Goal: Navigation & Orientation: Understand site structure

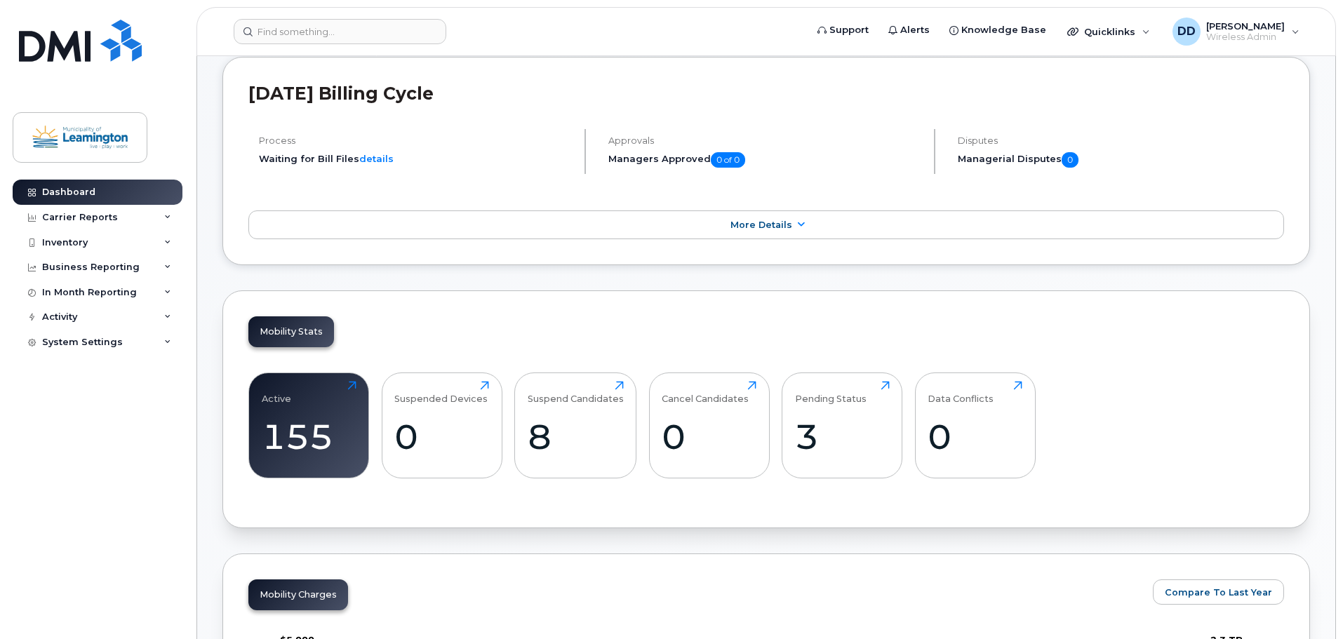
scroll to position [281, 0]
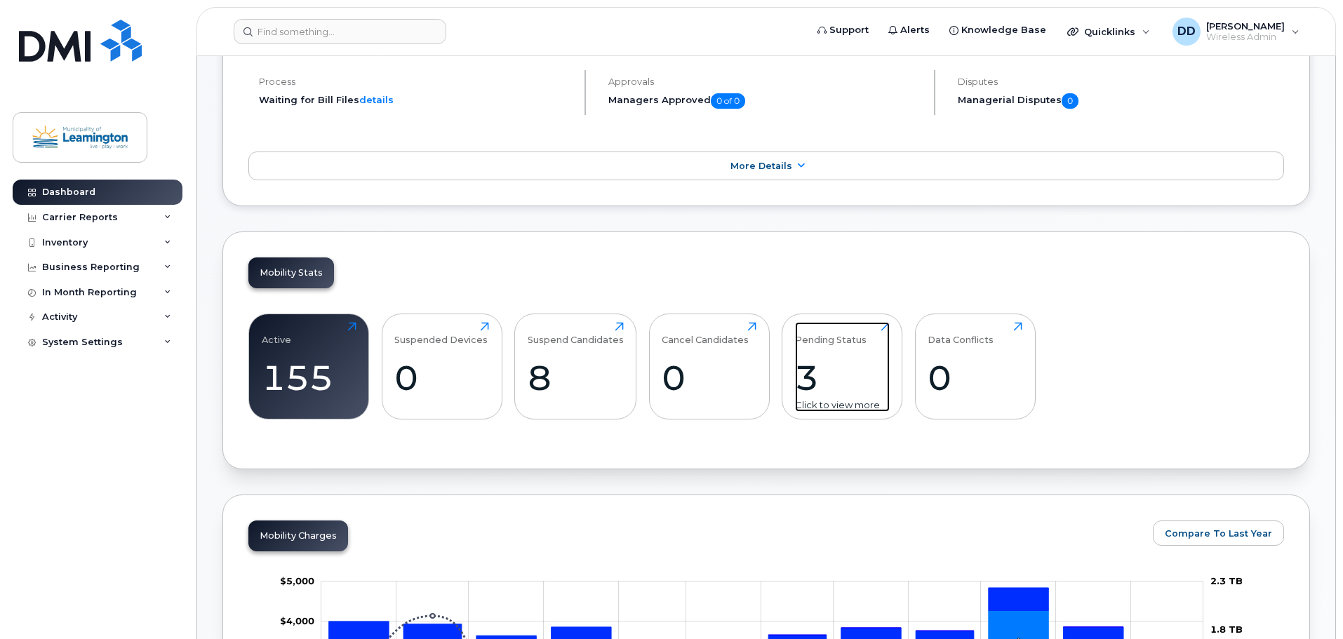
click at [837, 358] on div "3" at bounding box center [842, 377] width 95 height 41
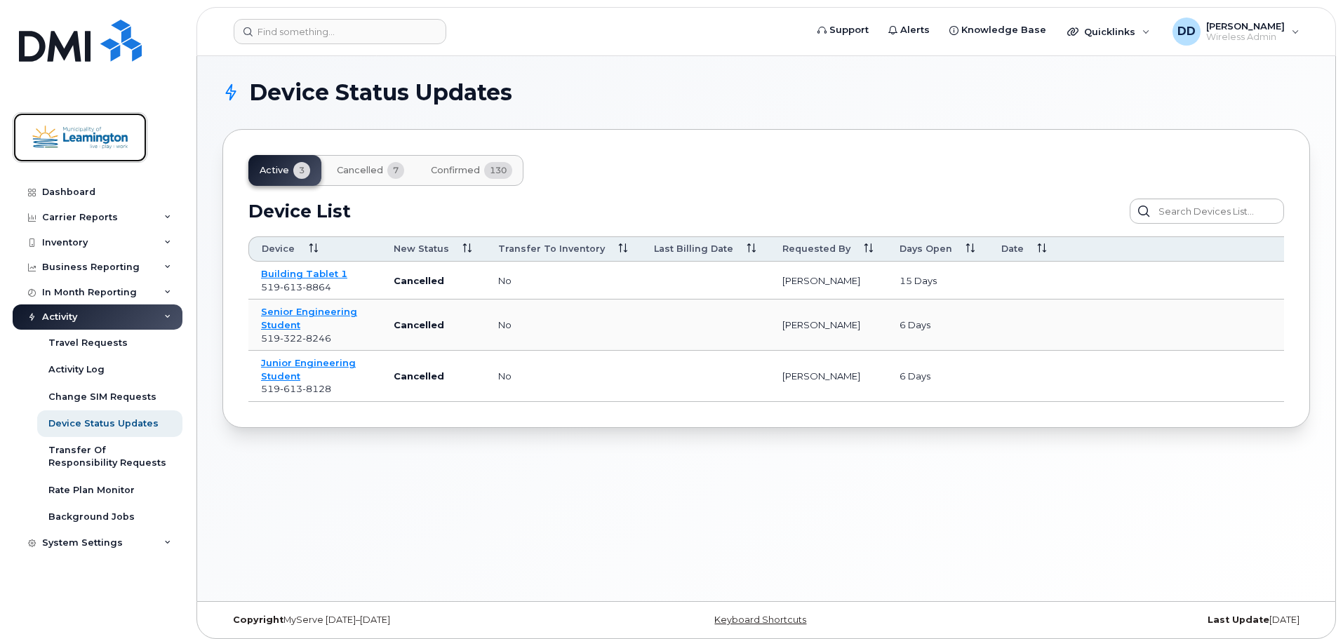
click at [100, 145] on img at bounding box center [80, 137] width 108 height 41
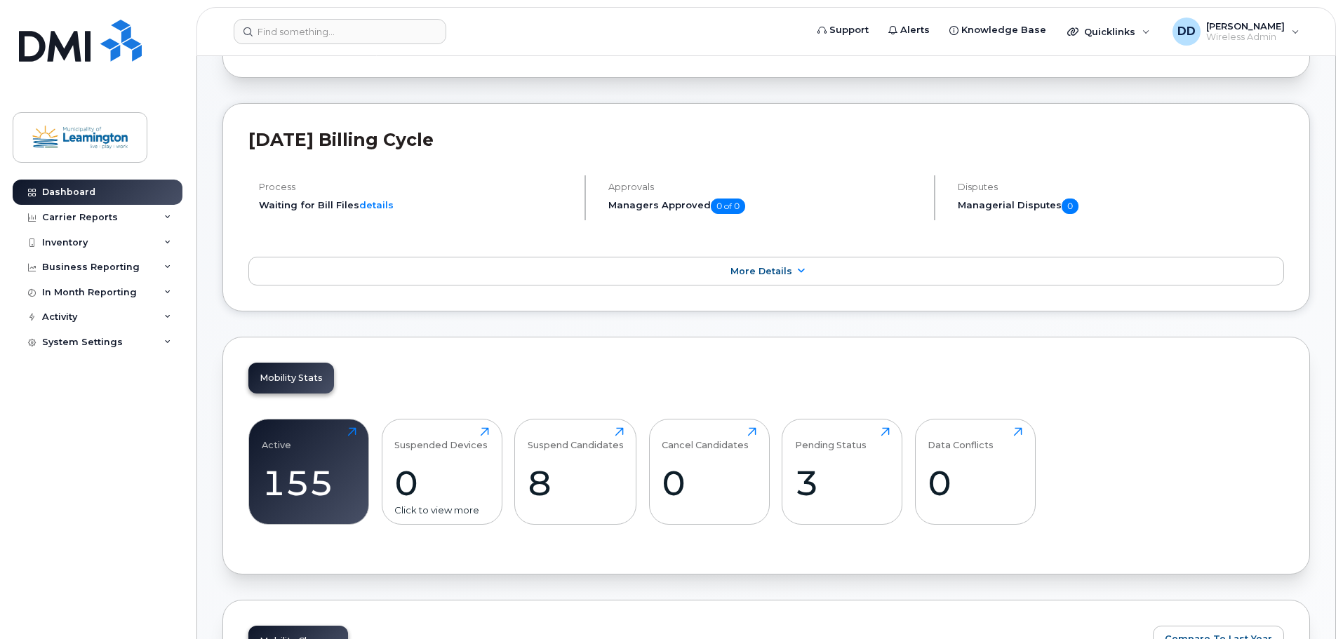
scroll to position [351, 0]
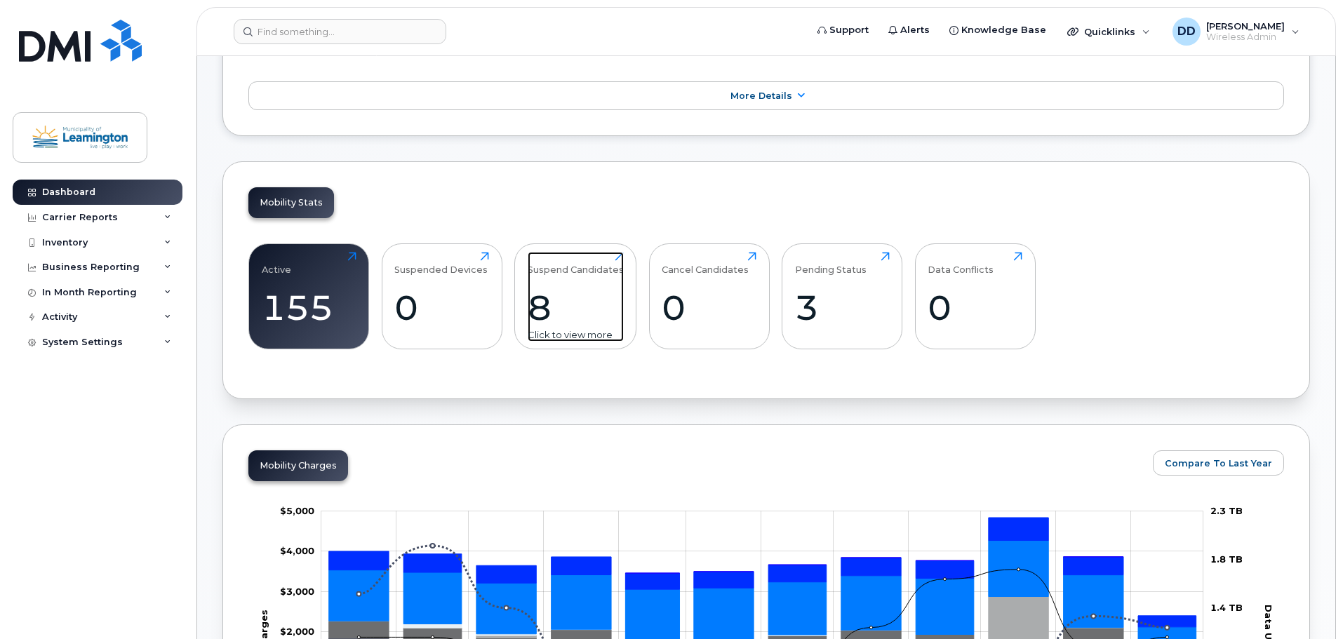
click at [577, 314] on div "8" at bounding box center [576, 307] width 96 height 41
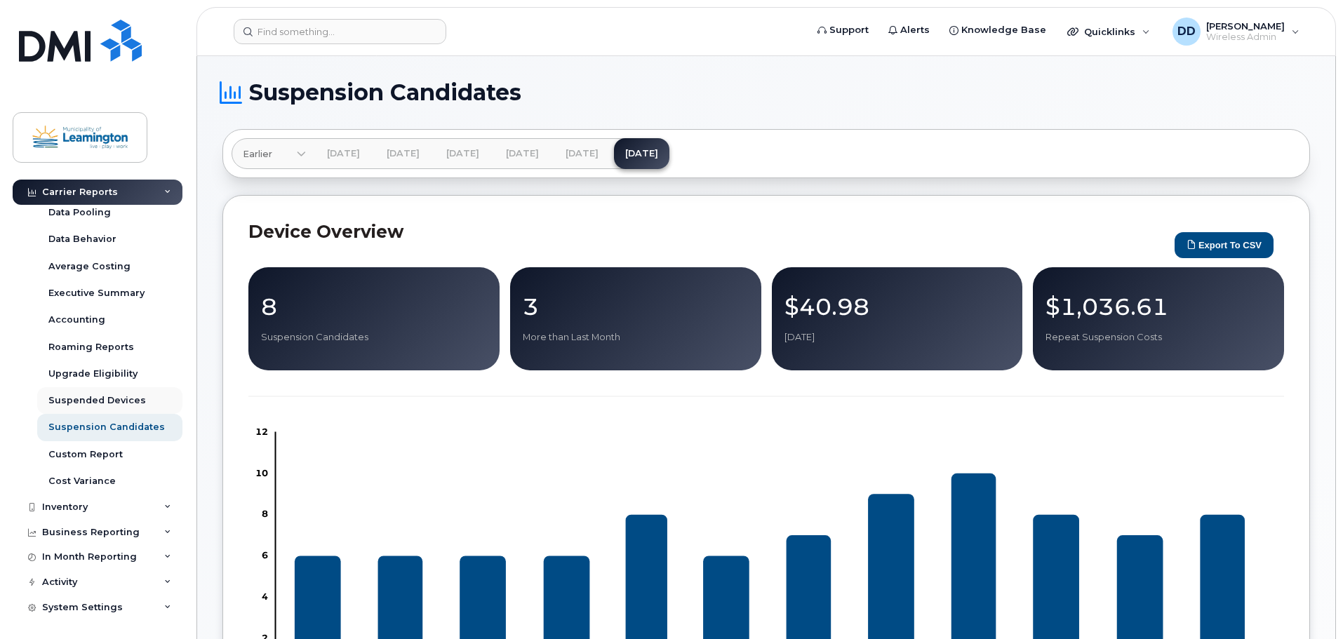
scroll to position [86, 0]
click at [97, 452] on div "Custom Report" at bounding box center [85, 453] width 74 height 13
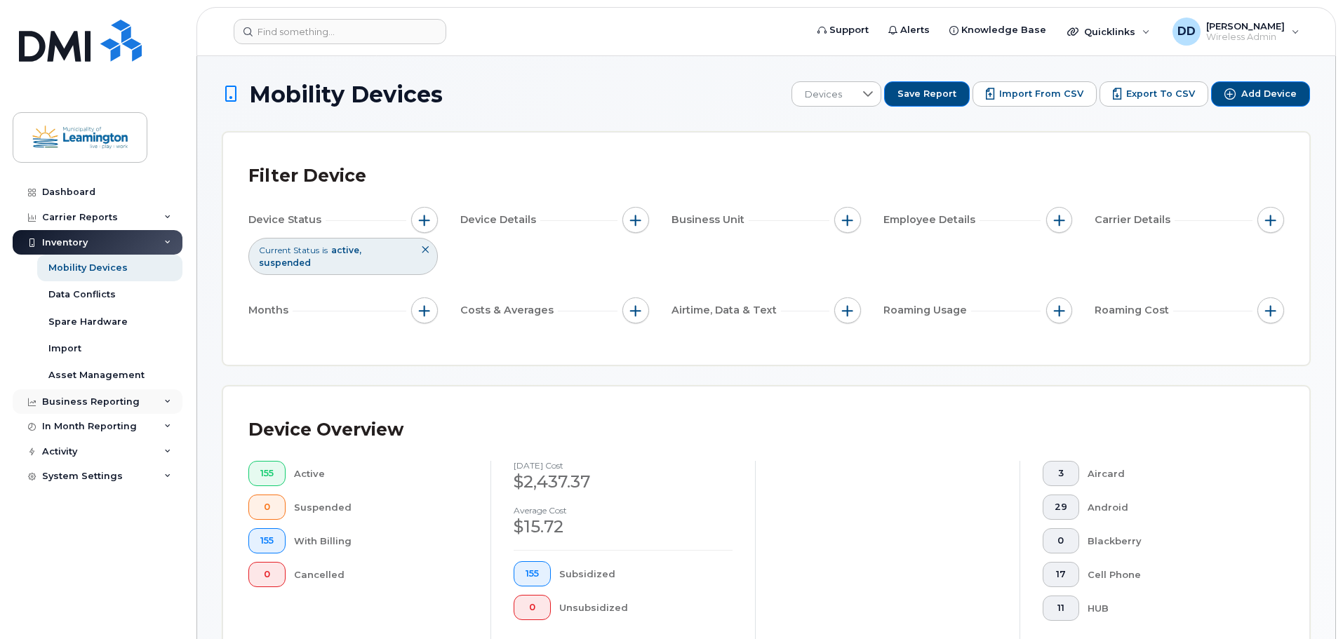
click at [79, 397] on div "Business Reporting" at bounding box center [91, 401] width 98 height 11
click at [96, 575] on div "System Settings" at bounding box center [98, 583] width 170 height 25
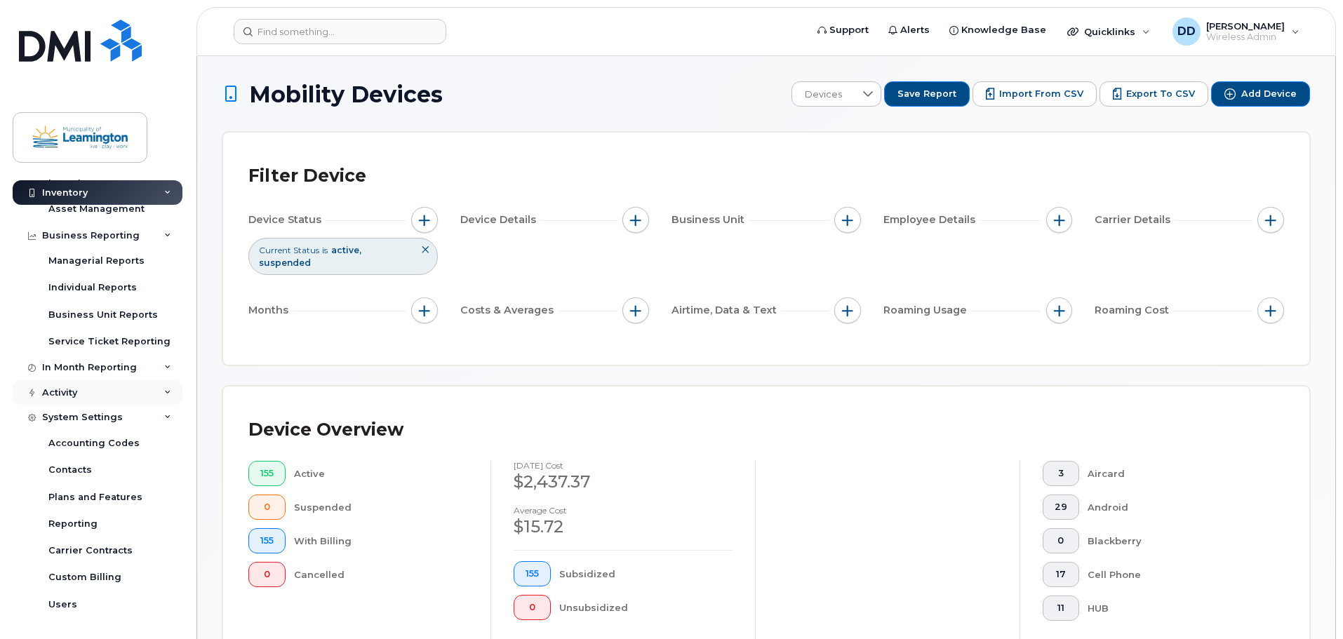
scroll to position [193, 0]
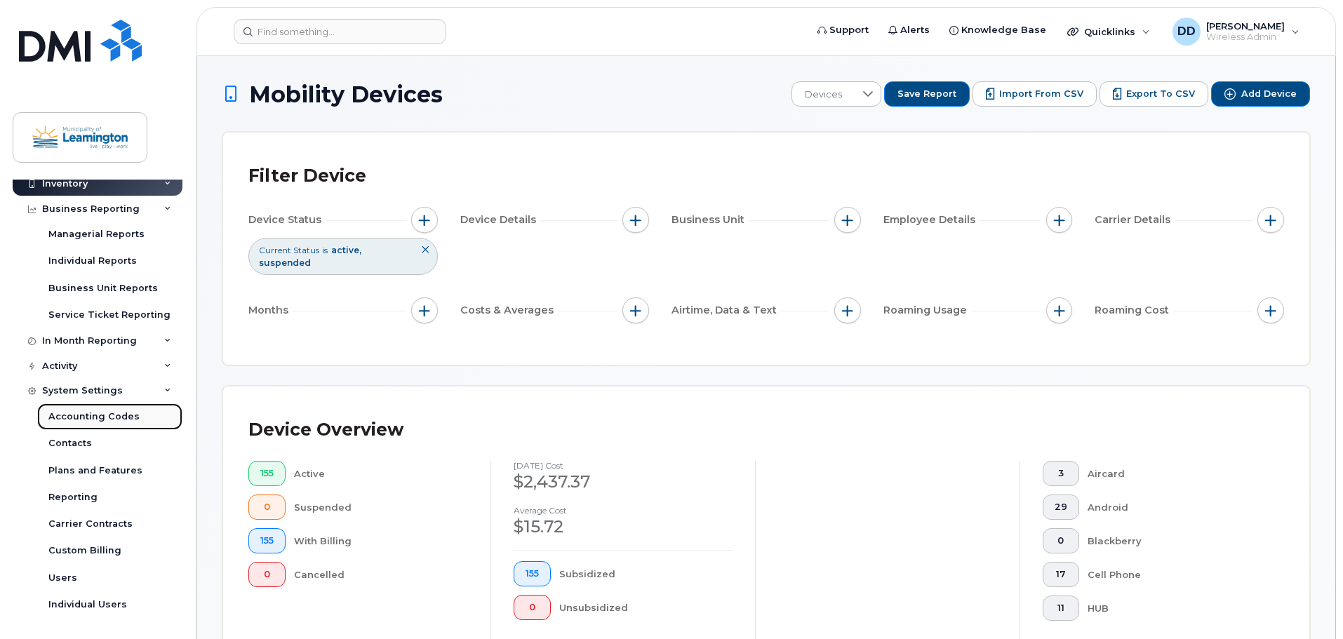
click at [112, 412] on div "Accounting Codes" at bounding box center [93, 416] width 91 height 13
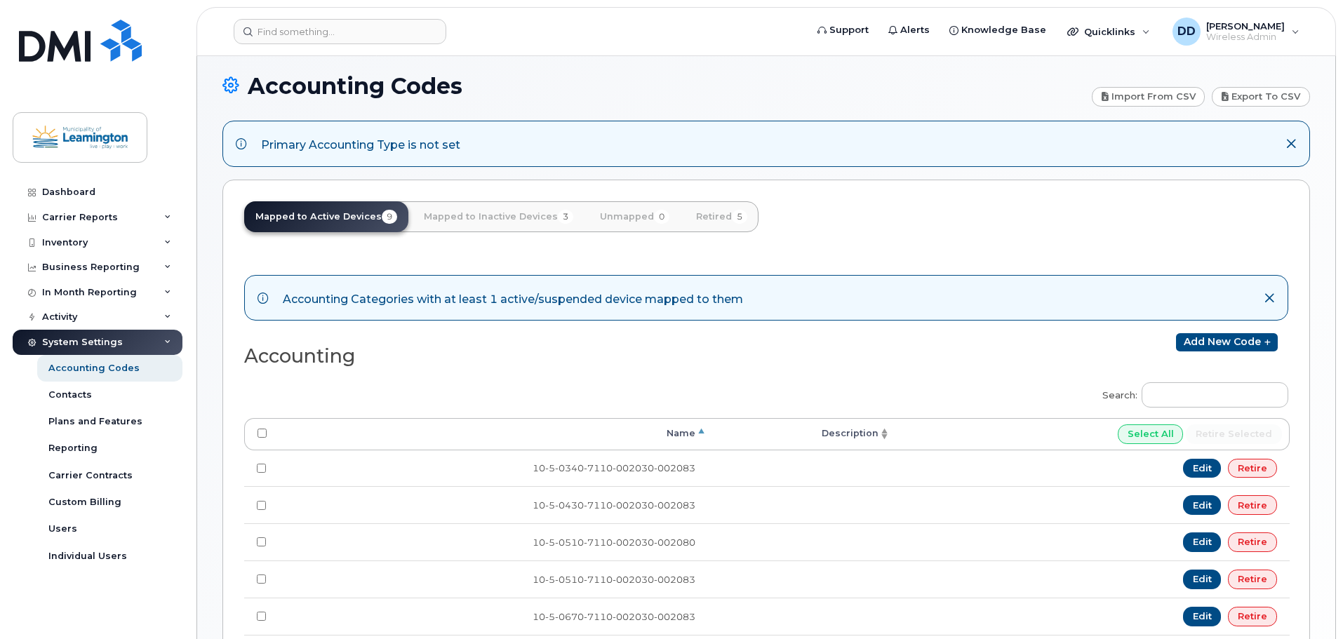
scroll to position [79, 0]
click at [401, 302] on div "Accounting Categories with at least 1 active/suspended device mapped to them" at bounding box center [513, 299] width 460 height 20
click at [486, 215] on link "Mapped to Inactive Devices 3" at bounding box center [498, 217] width 172 height 31
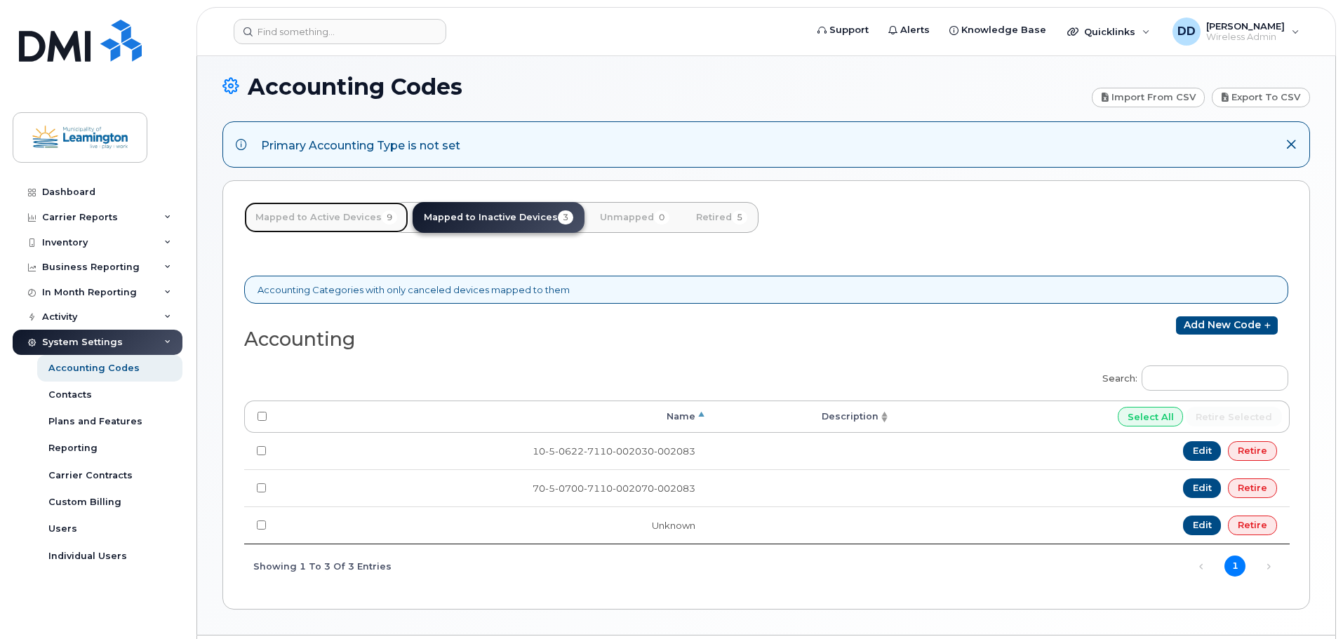
click at [327, 217] on link "Mapped to Active Devices 9" at bounding box center [326, 217] width 164 height 31
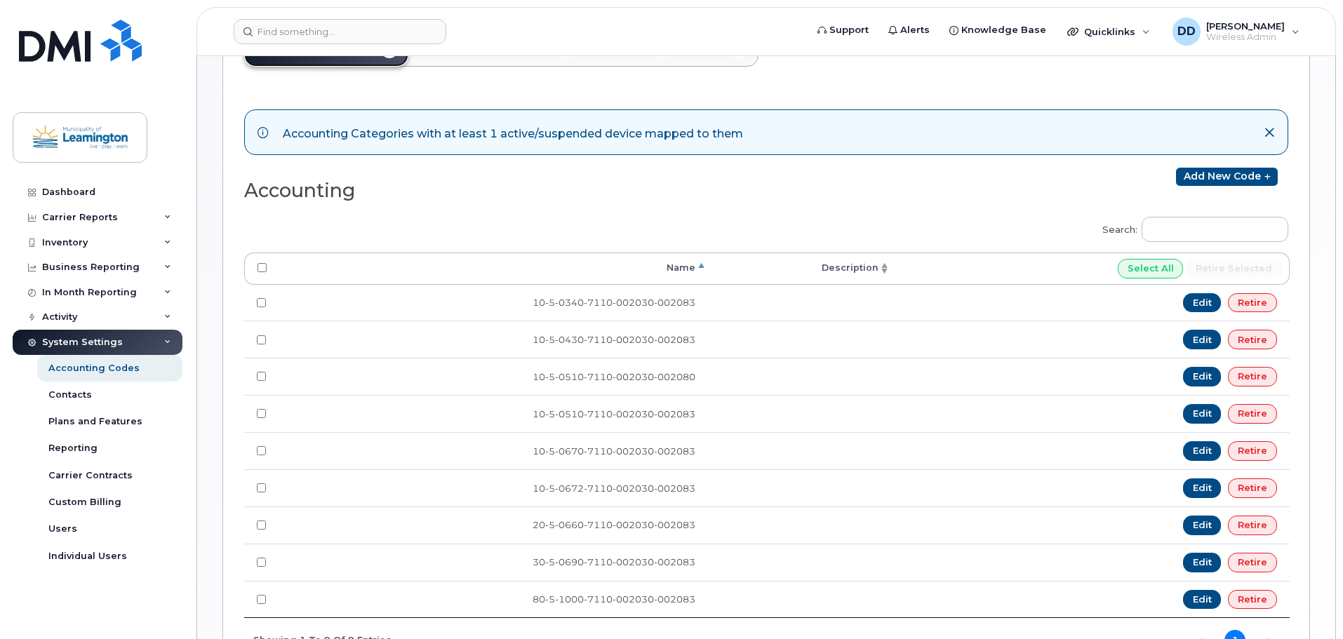
scroll to position [360, 0]
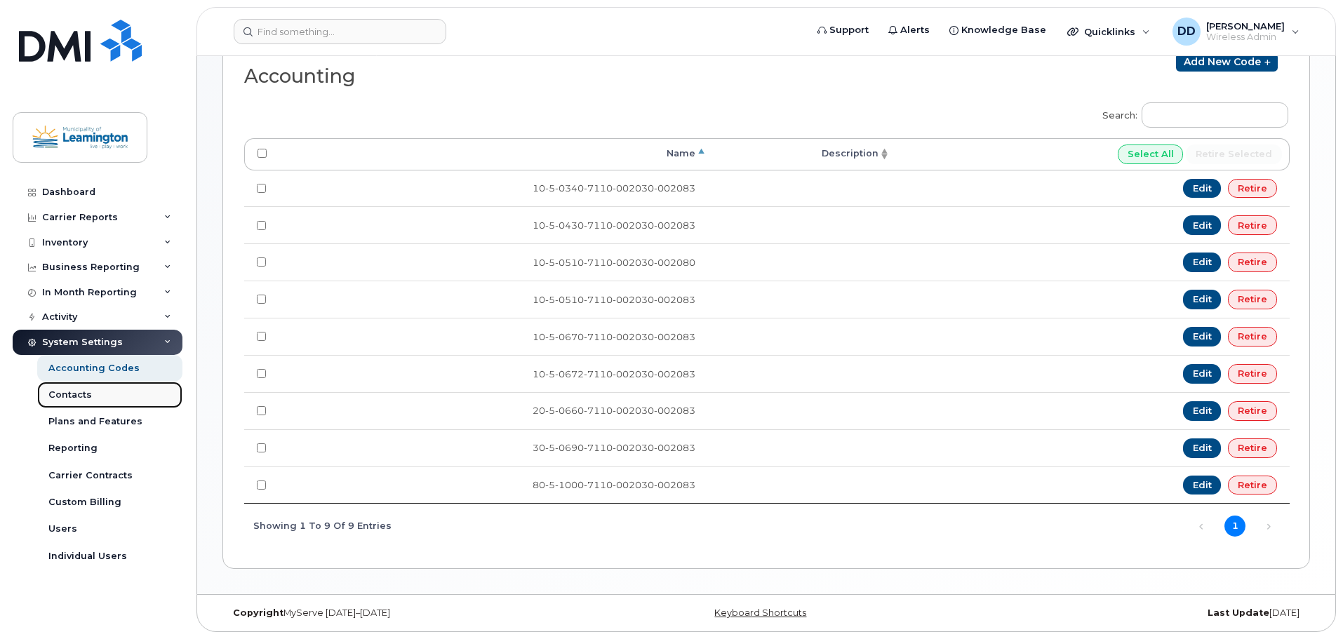
click at [76, 396] on div "Contacts" at bounding box center [69, 395] width 43 height 13
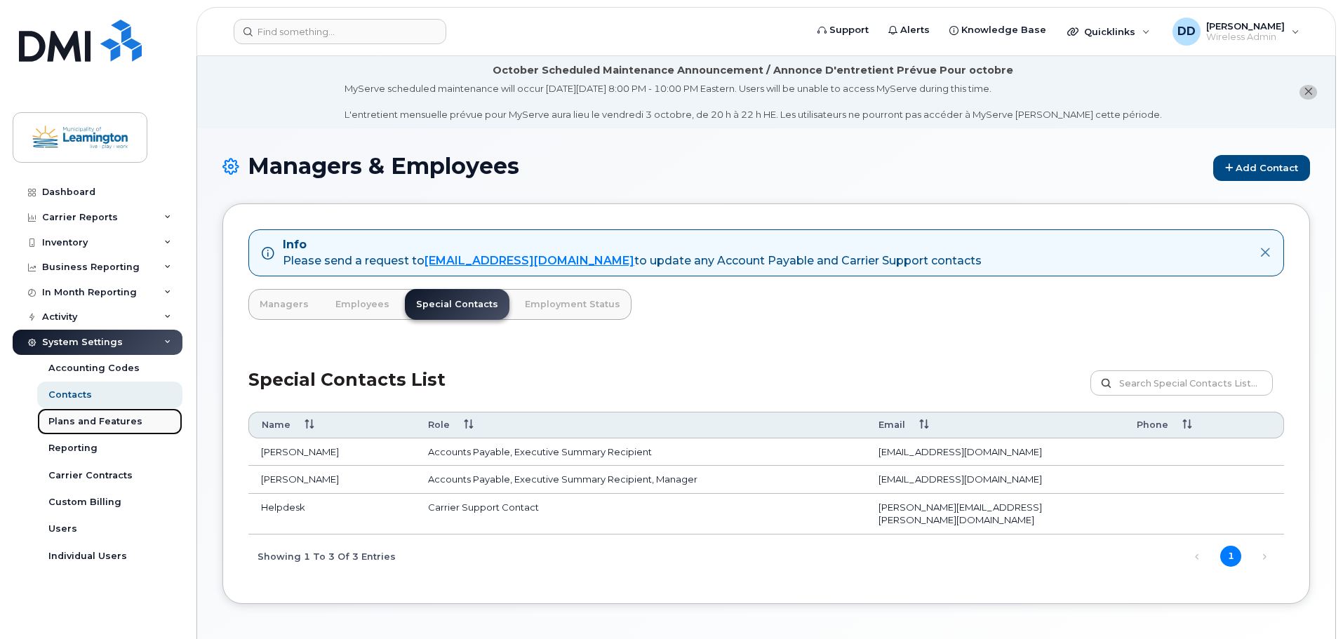
click at [102, 429] on link "Plans and Features" at bounding box center [109, 421] width 145 height 27
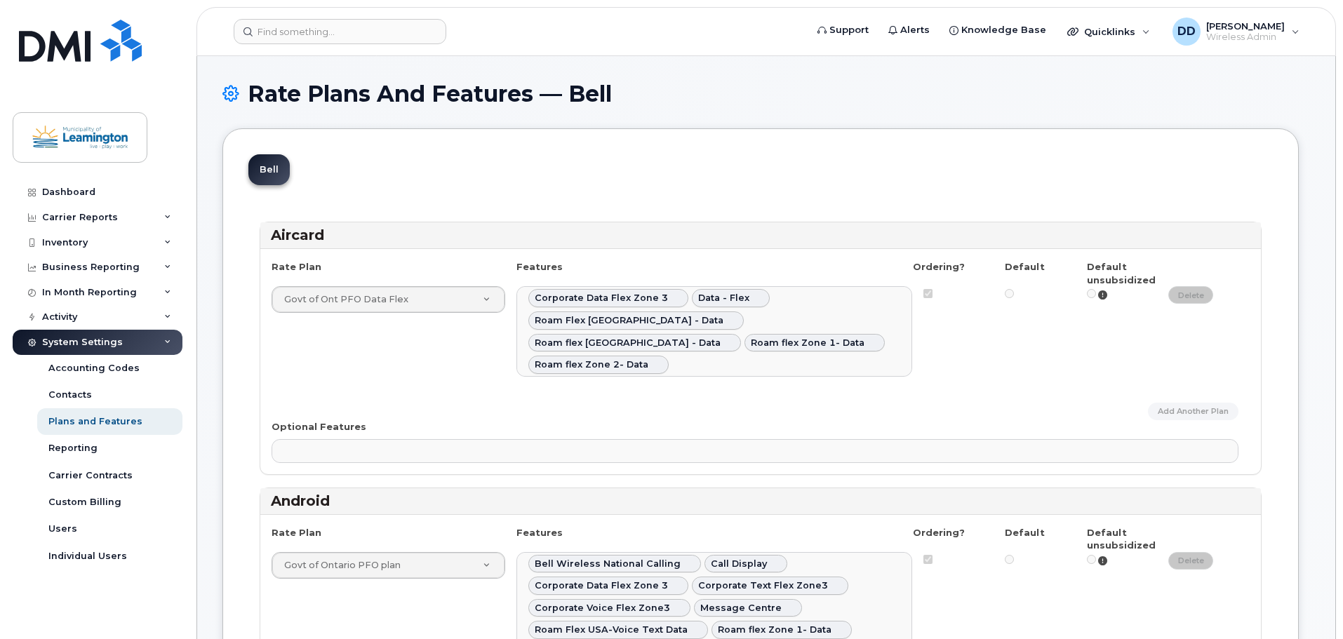
select select
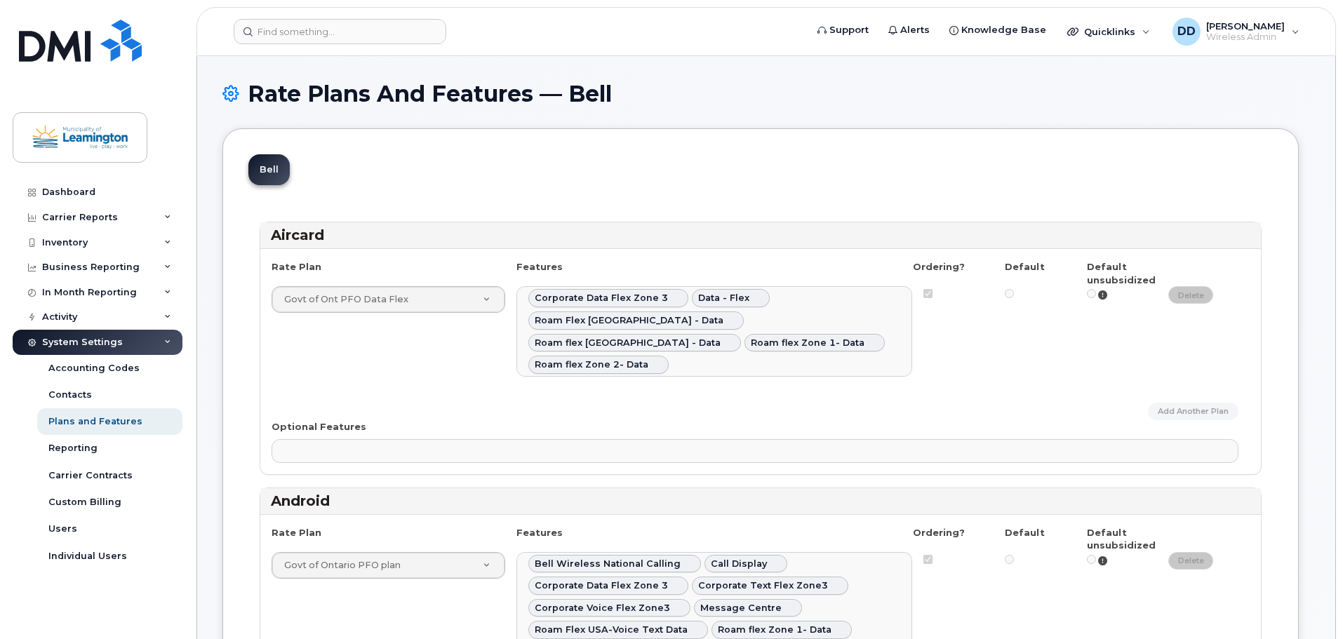
select select
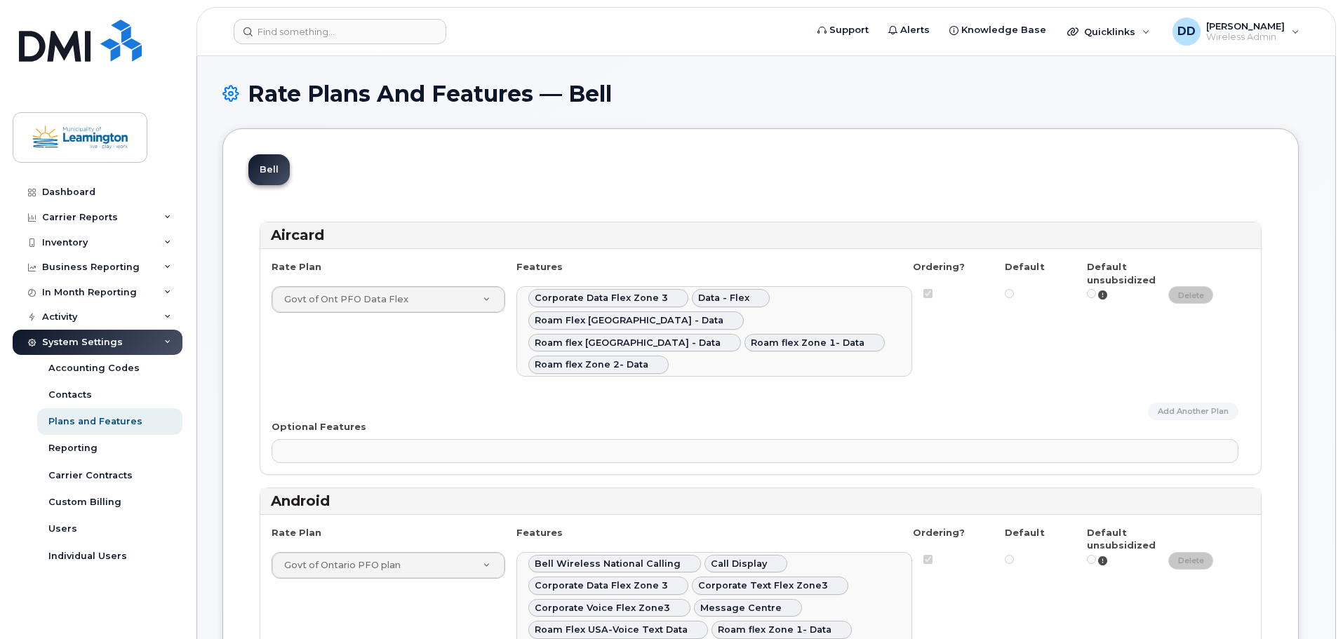
select select
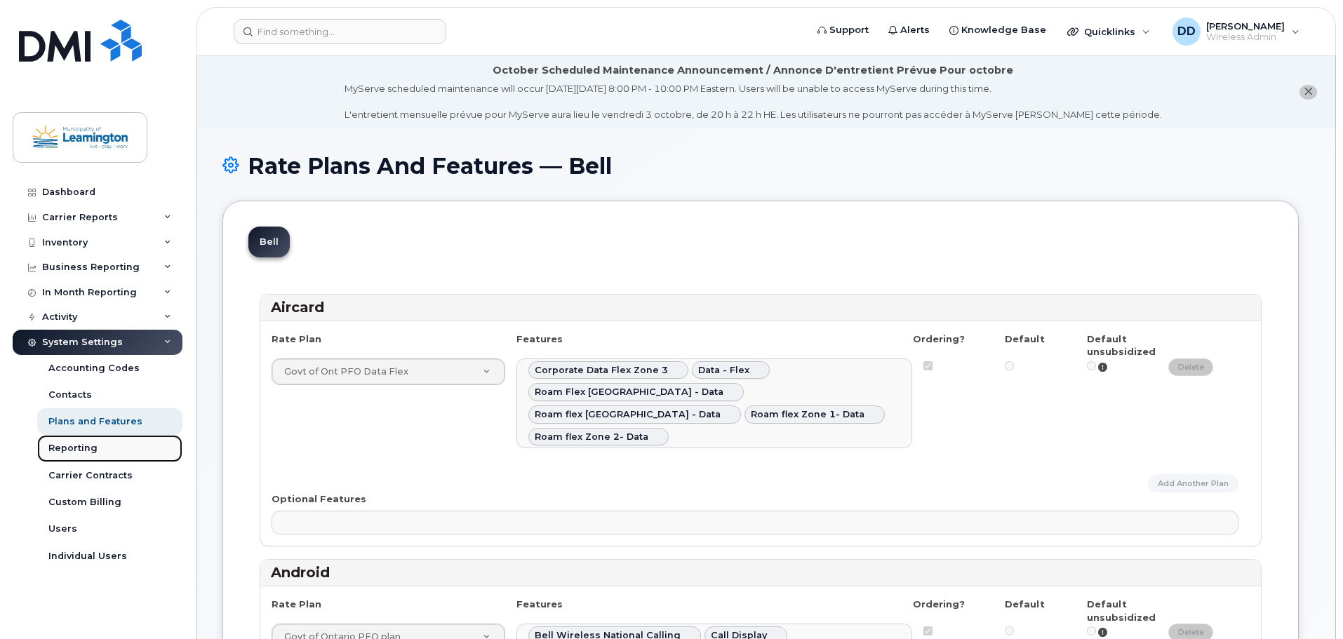
click at [70, 449] on div "Reporting" at bounding box center [72, 448] width 49 height 13
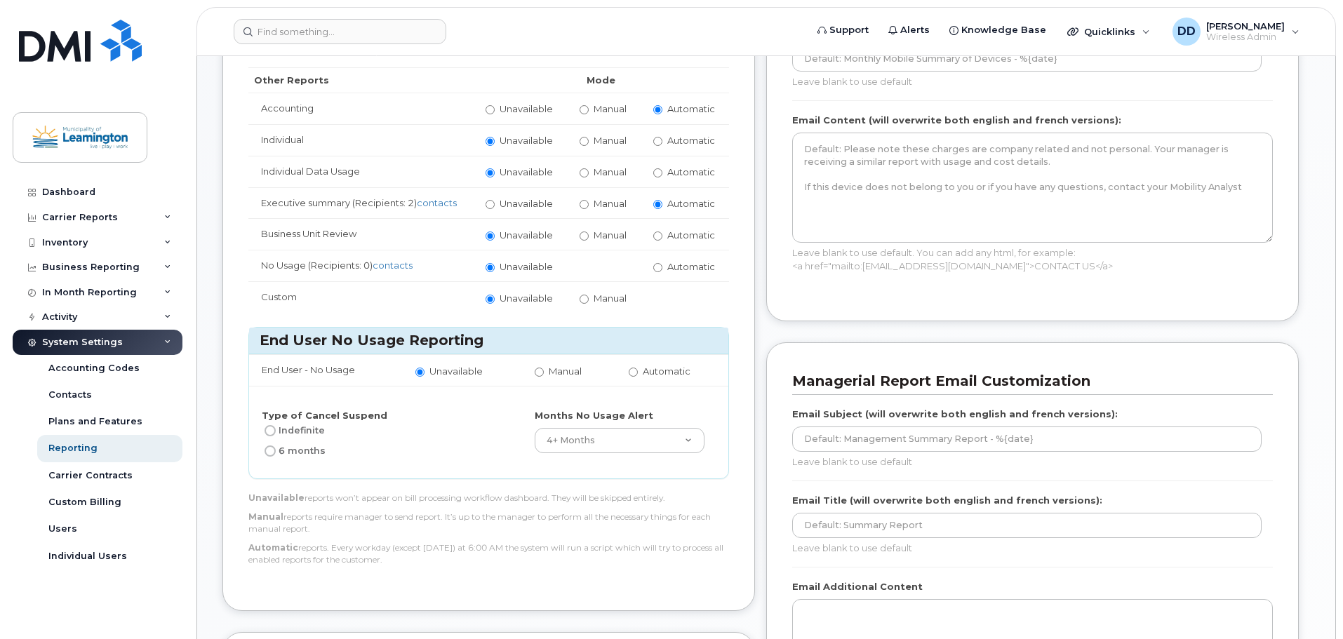
scroll to position [421, 0]
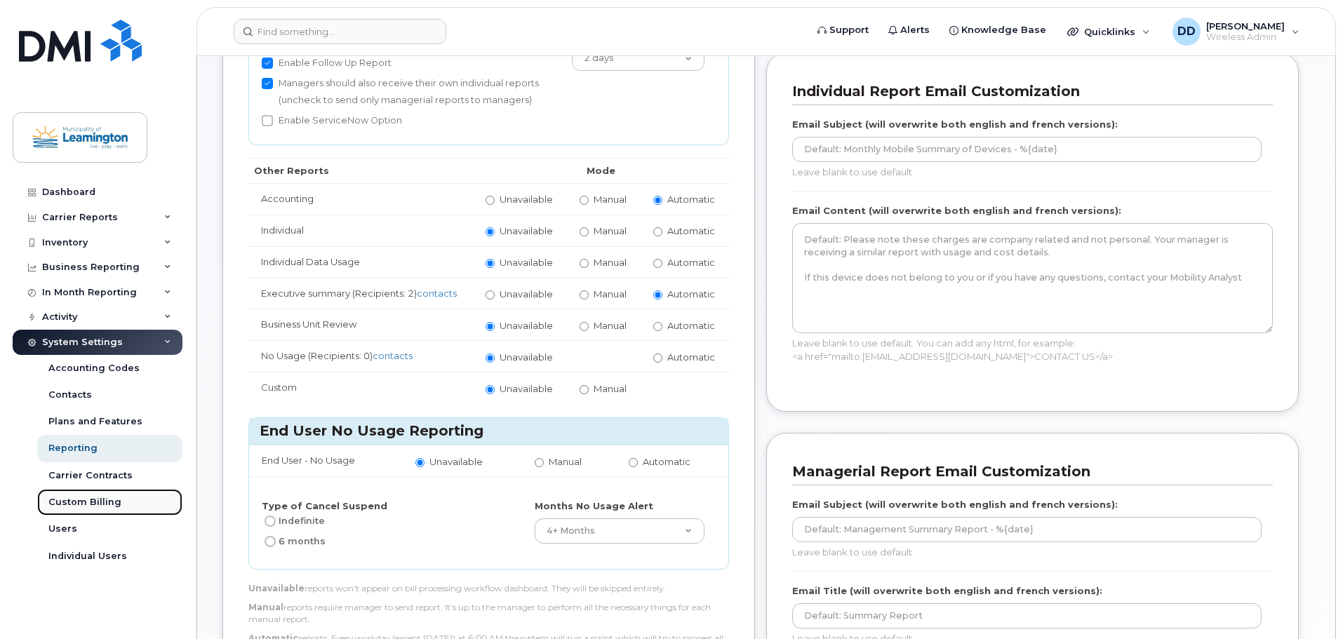
click at [81, 504] on div "Custom Billing" at bounding box center [84, 502] width 73 height 13
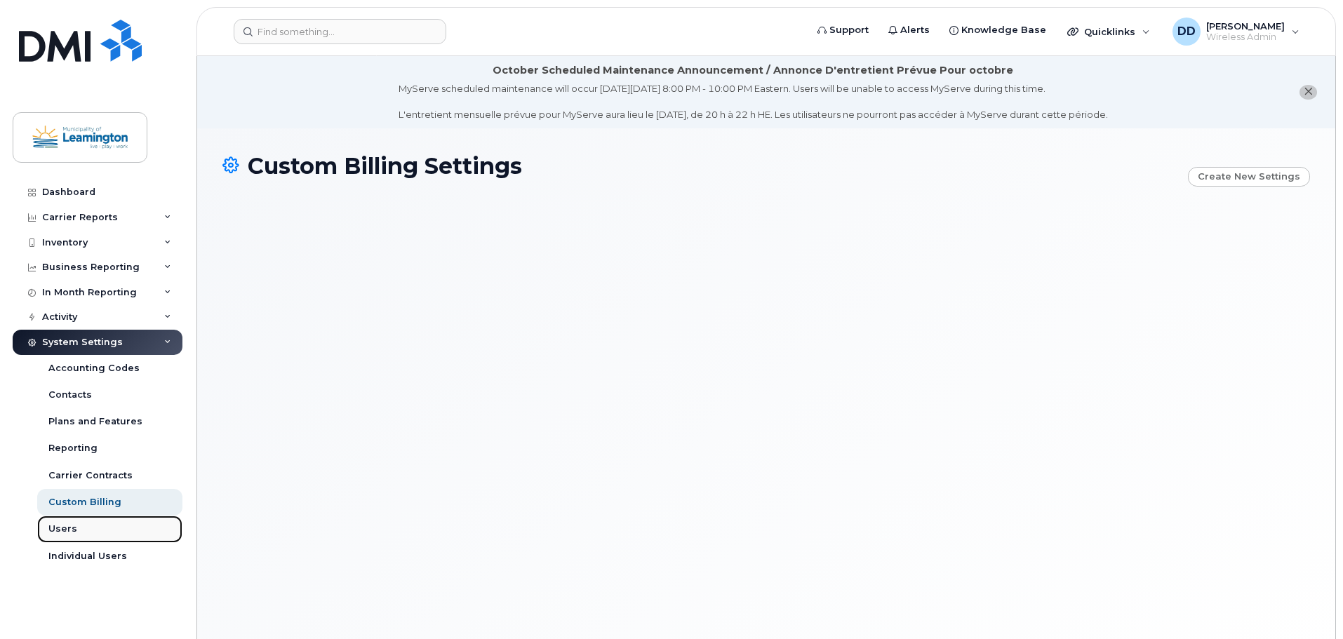
click at [53, 529] on div "Users" at bounding box center [62, 529] width 29 height 13
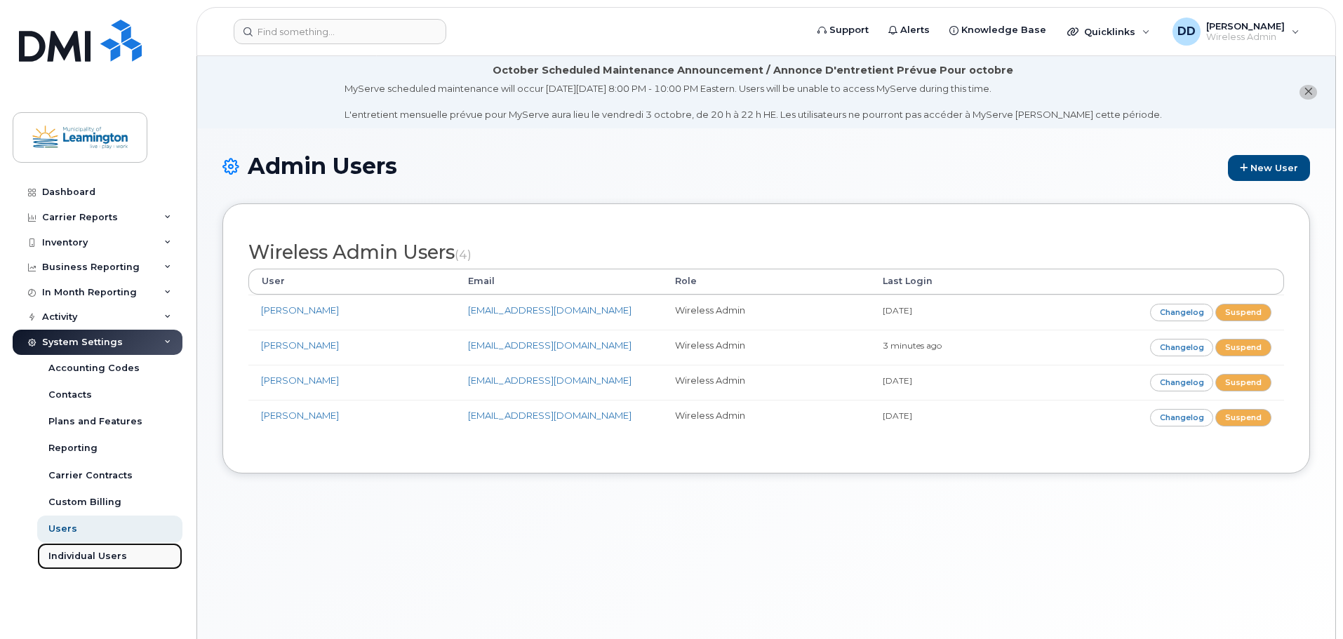
click at [83, 563] on link "Individual Users" at bounding box center [109, 556] width 145 height 27
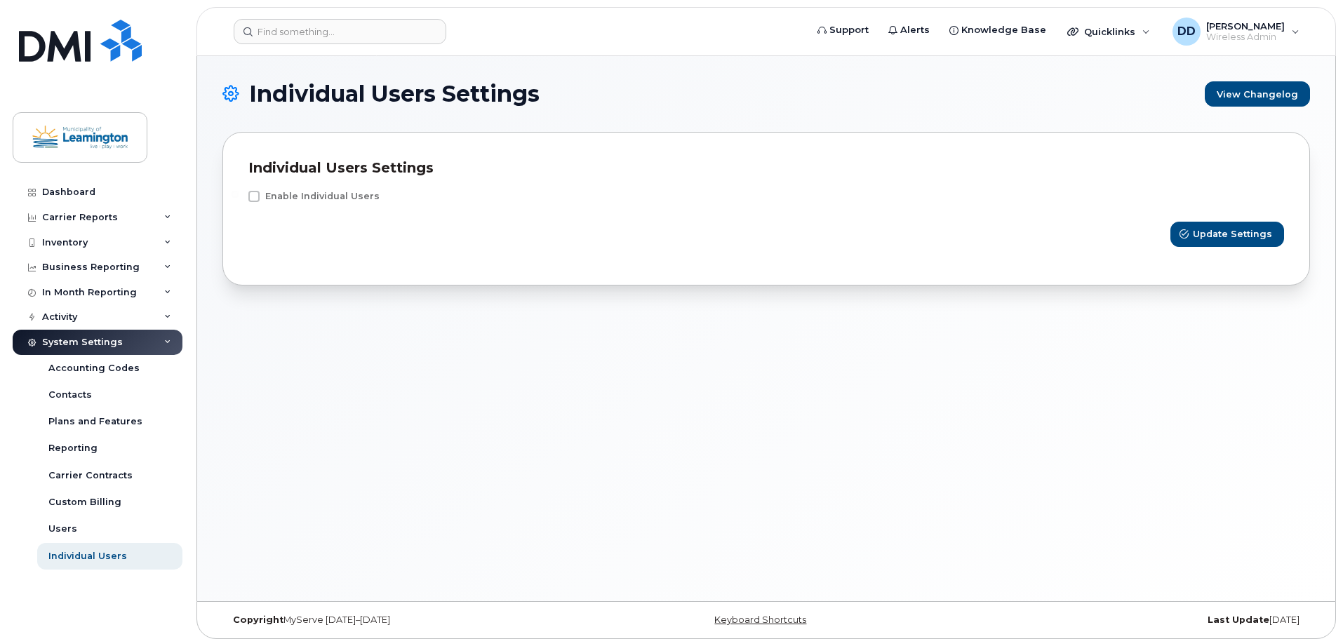
click at [119, 344] on div "System Settings" at bounding box center [98, 342] width 170 height 25
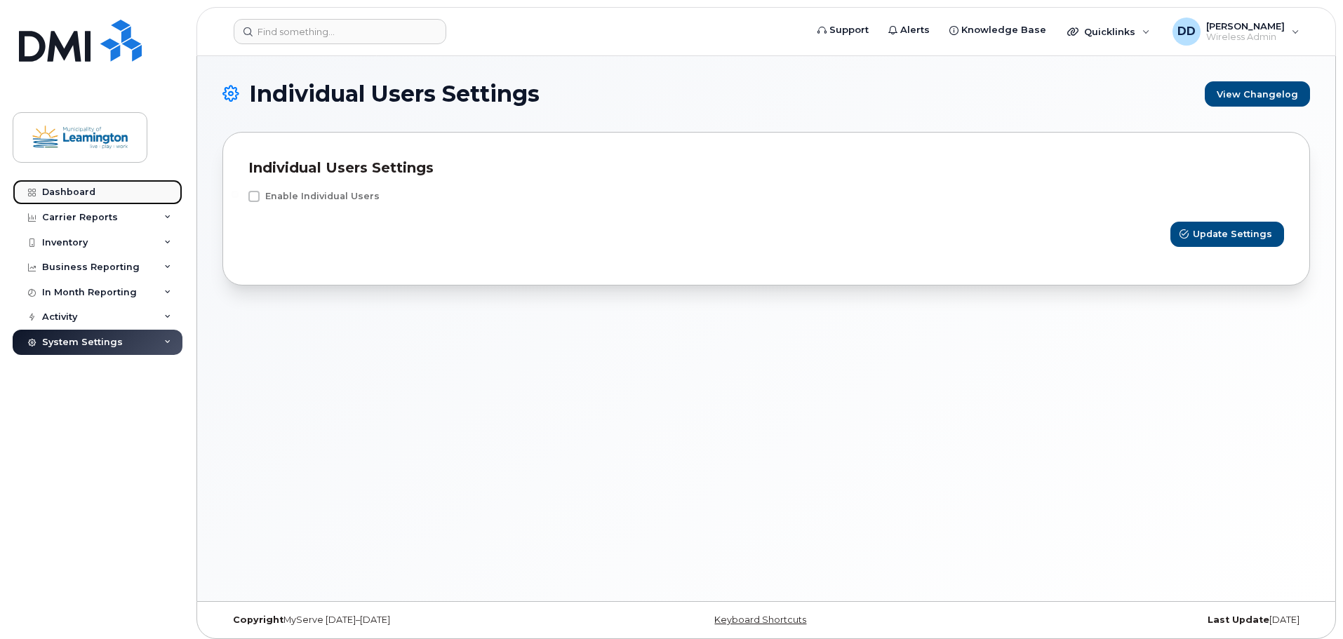
click at [76, 197] on div "Dashboard" at bounding box center [68, 192] width 53 height 11
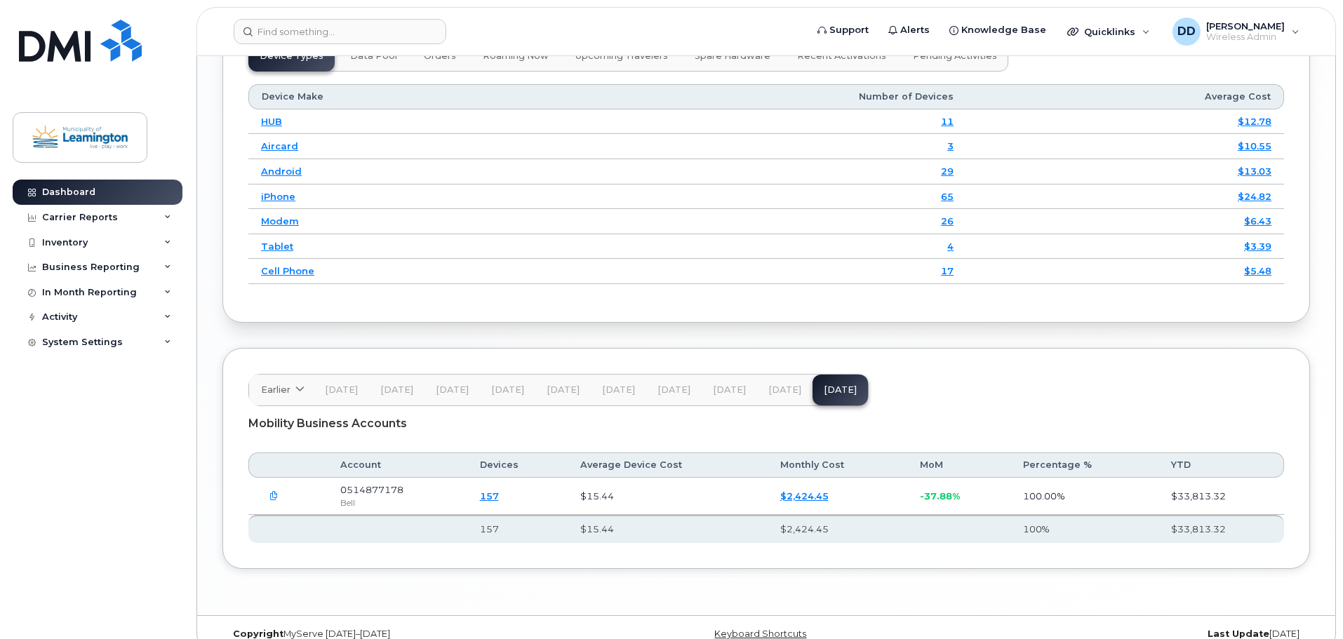
scroll to position [1900, 0]
